Goal: Task Accomplishment & Management: Use online tool/utility

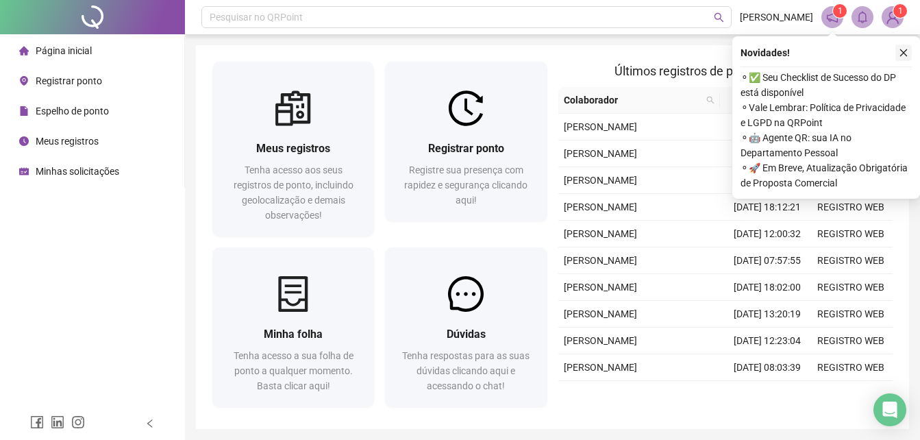
click at [902, 51] on icon "close" at bounding box center [904, 53] width 8 height 8
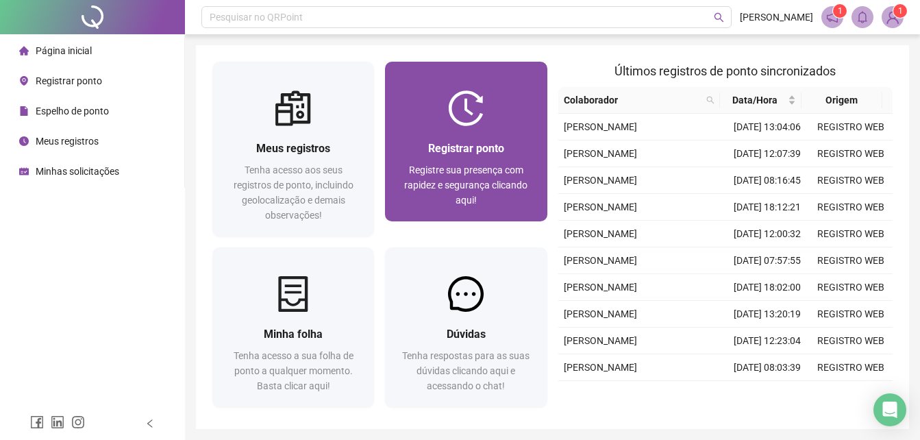
click at [429, 124] on div at bounding box center [466, 108] width 162 height 36
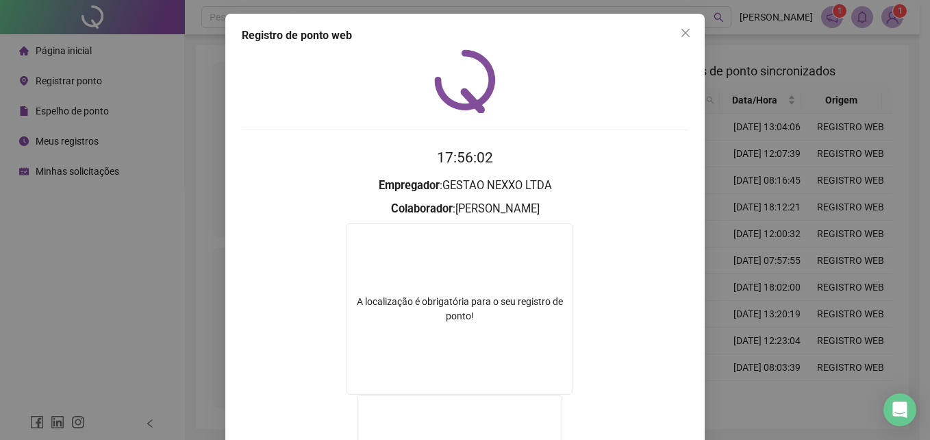
click at [745, 215] on div "Registro de ponto web 17:56:02 Empregador : GESTAO NEXXO LTDA Colaborador : [PE…" at bounding box center [465, 220] width 930 height 440
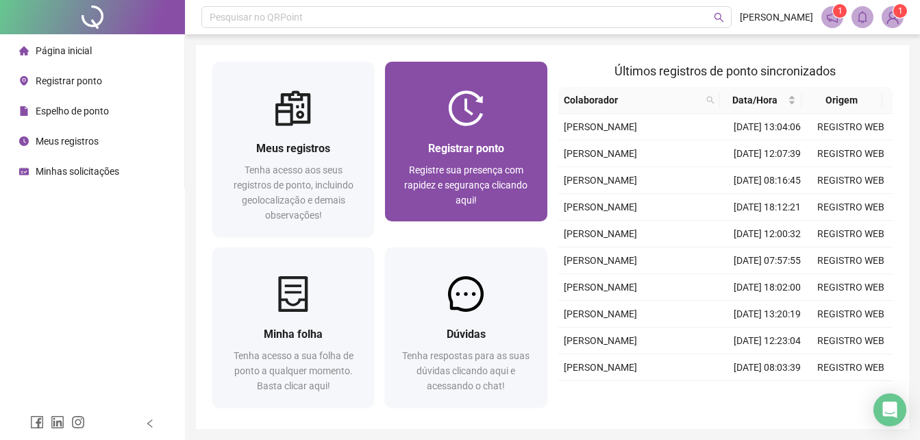
click at [493, 132] on div "Registrar ponto Registre sua presença com rapidez e segurança clicando aqui!" at bounding box center [466, 173] width 162 height 95
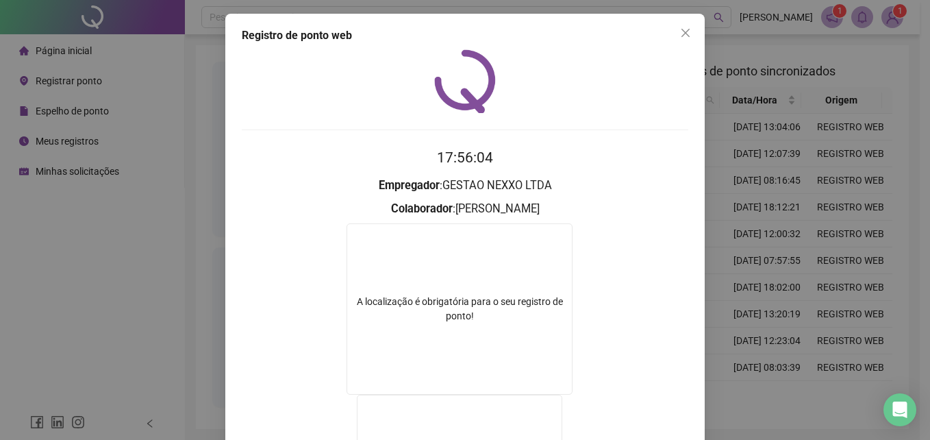
click at [799, 207] on div "Registro de ponto web 17:56:04 Empregador : GESTAO NEXXO LTDA Colaborador : [PE…" at bounding box center [465, 220] width 930 height 440
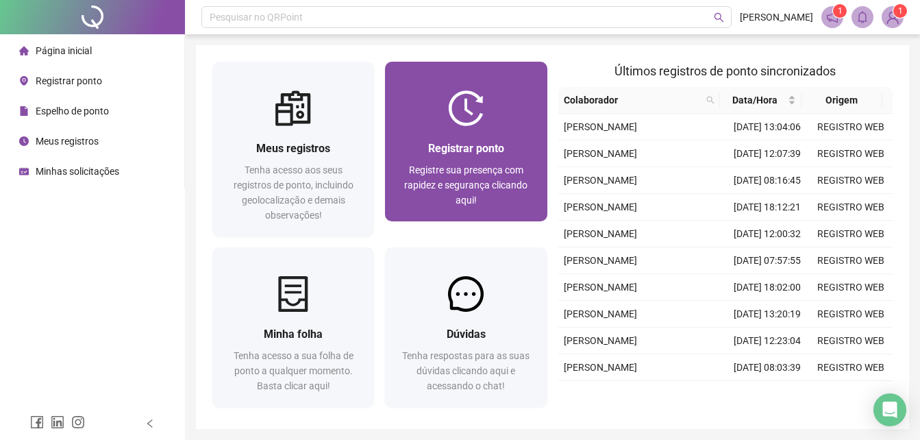
click at [507, 178] on span "Registre sua presença com rapidez e segurança clicando aqui!" at bounding box center [465, 184] width 123 height 41
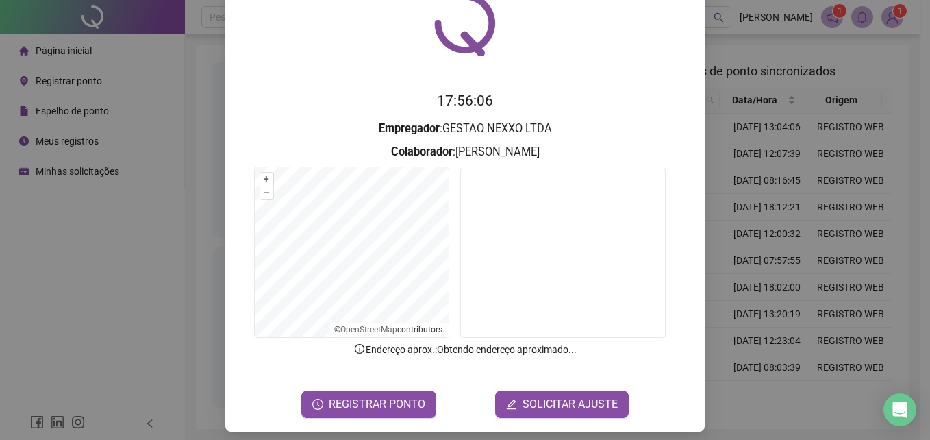
scroll to position [65, 0]
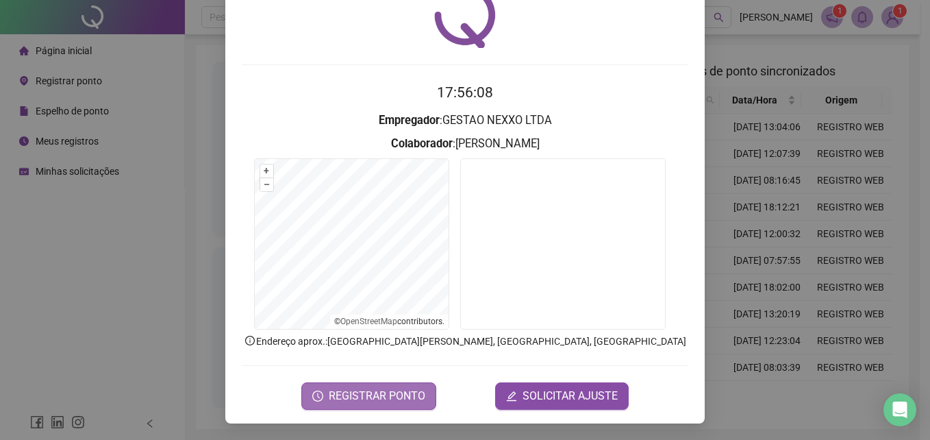
click at [402, 399] on span "REGISTRAR PONTO" at bounding box center [377, 396] width 97 height 16
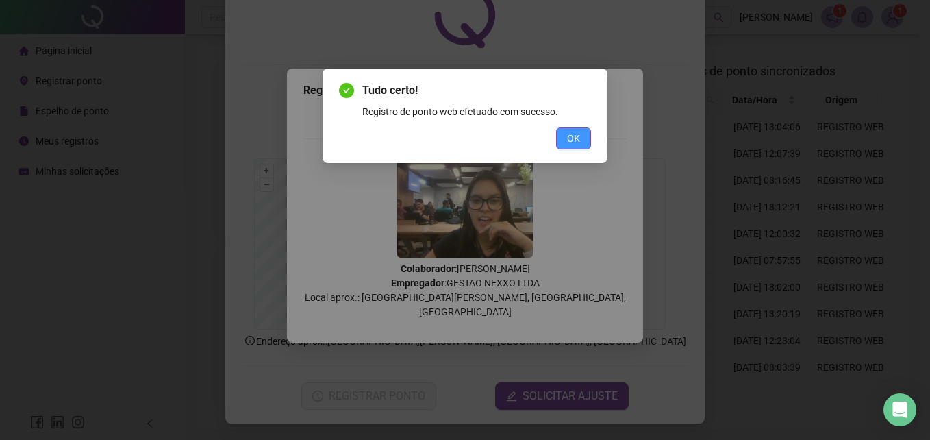
click at [578, 131] on span "OK" at bounding box center [573, 138] width 13 height 15
